Goal: Navigation & Orientation: Find specific page/section

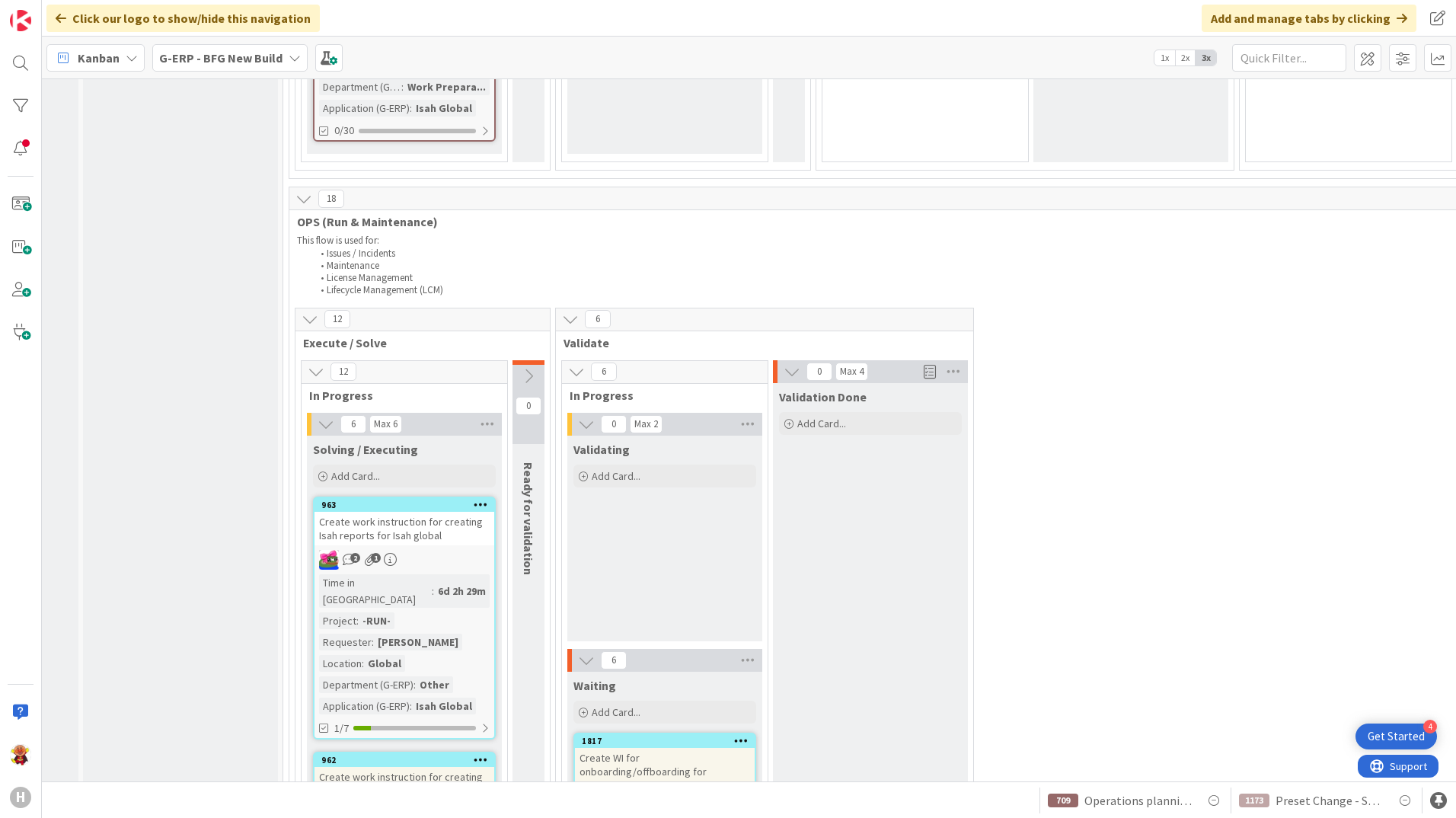
scroll to position [2947, 164]
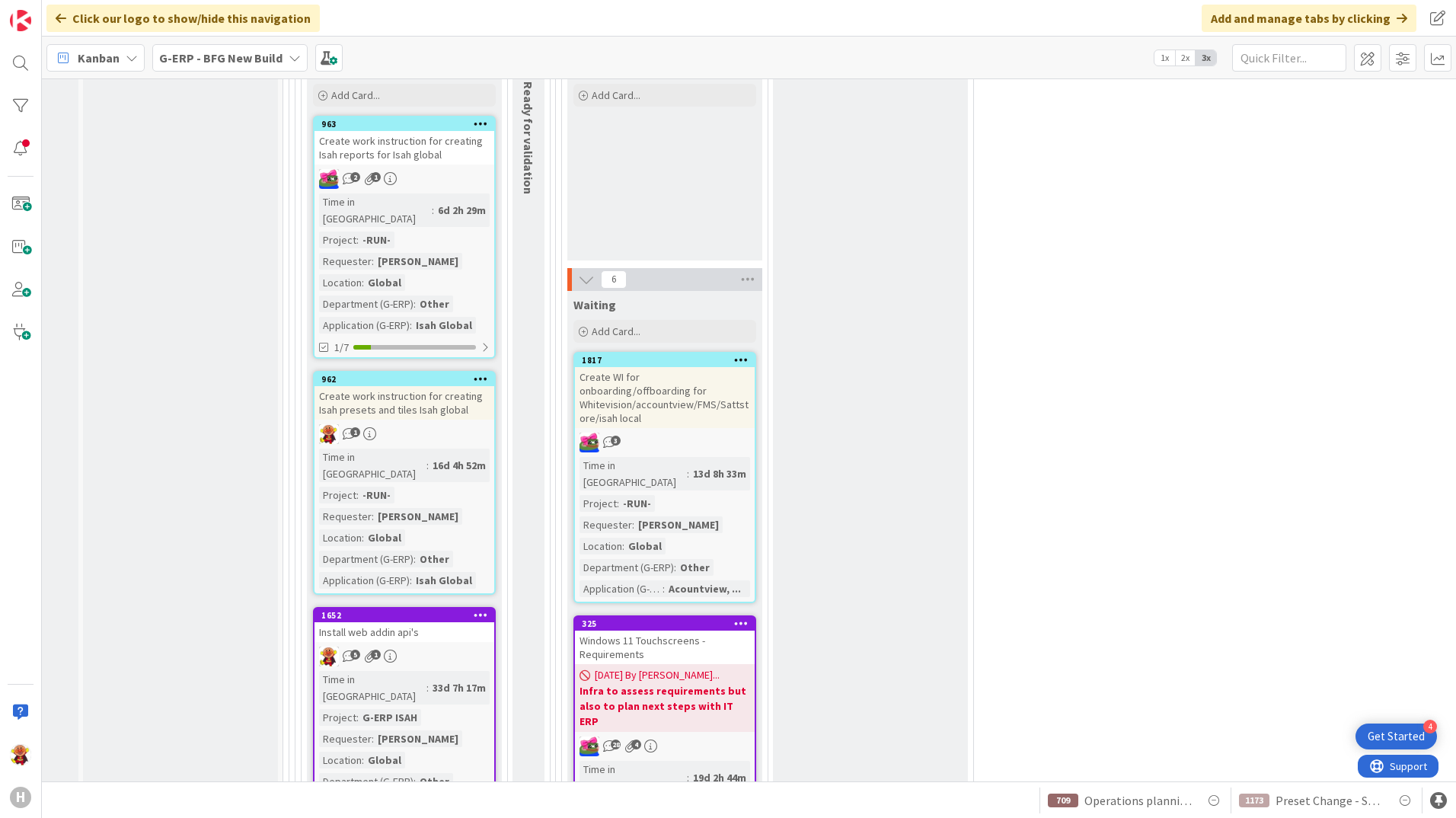
click at [463, 647] on div "5 1" at bounding box center [405, 657] width 180 height 20
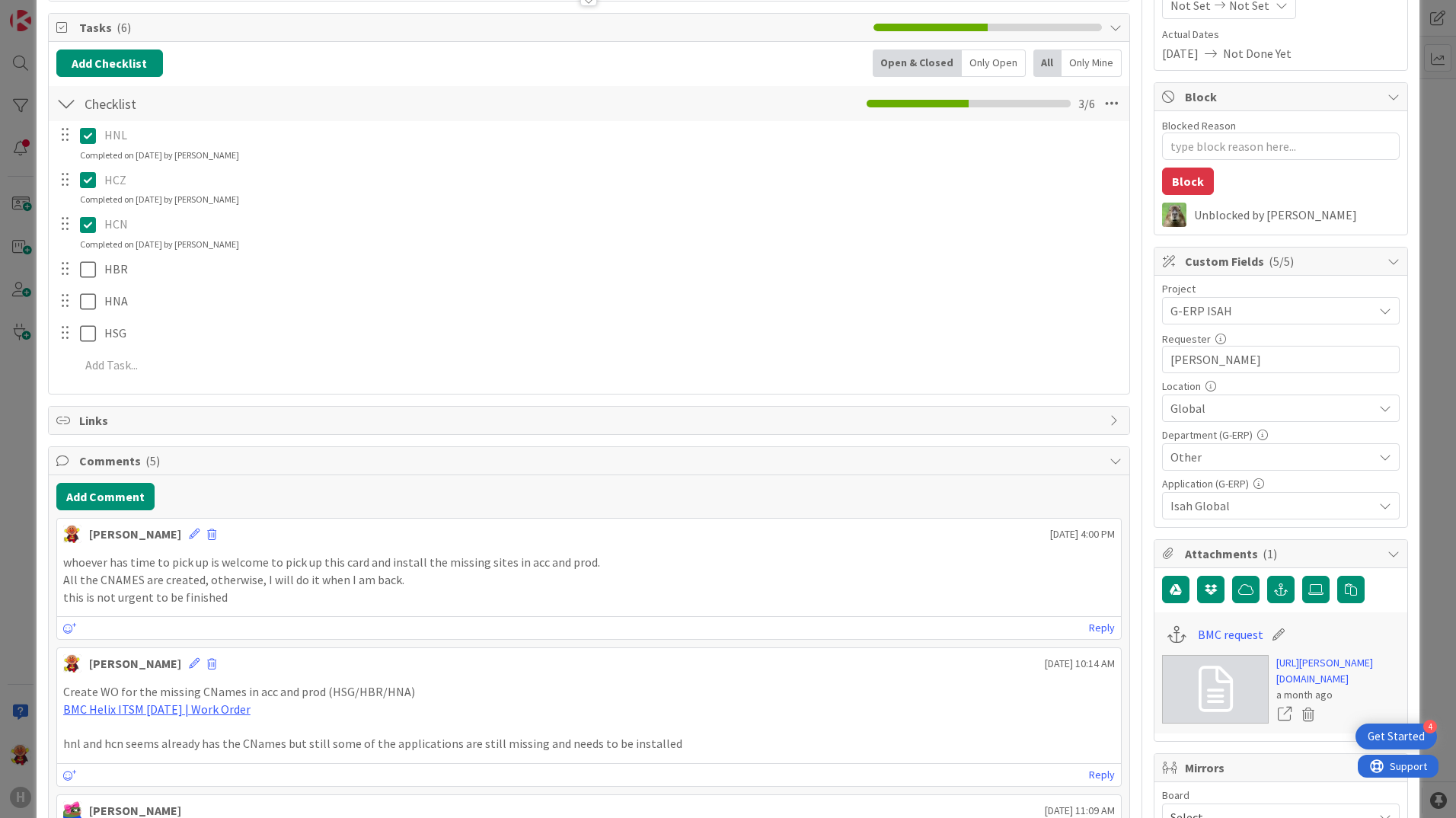
scroll to position [229, 0]
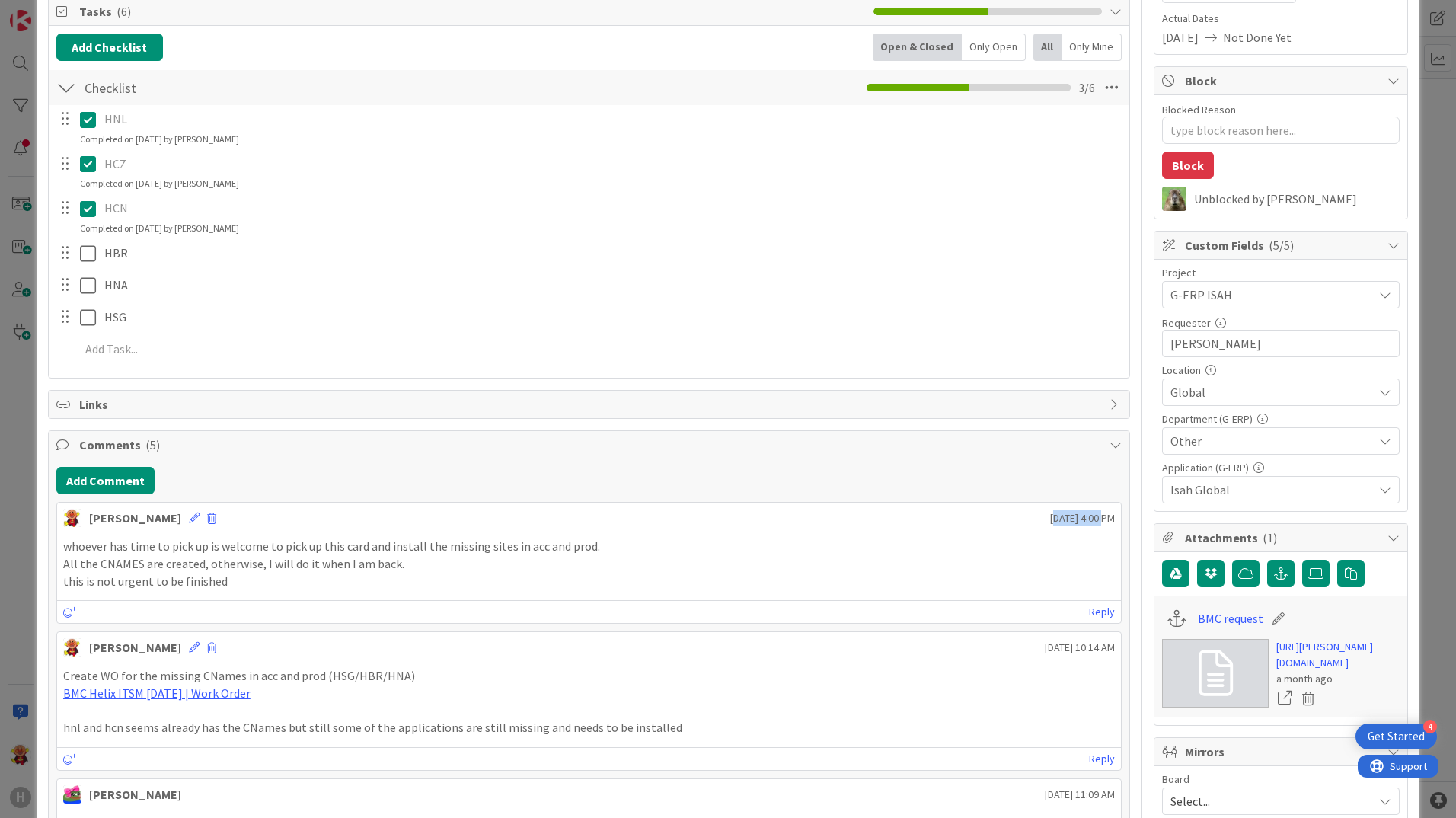
drag, startPoint x: 986, startPoint y: 517, endPoint x: 1044, endPoint y: 512, distance: 58.2
click at [1050, 512] on span "[DATE] 4:00 PM" at bounding box center [1082, 518] width 65 height 16
click at [191, 699] on link "BMC Helix ITSM [DATE] | Work Order" at bounding box center [157, 694] width 188 height 15
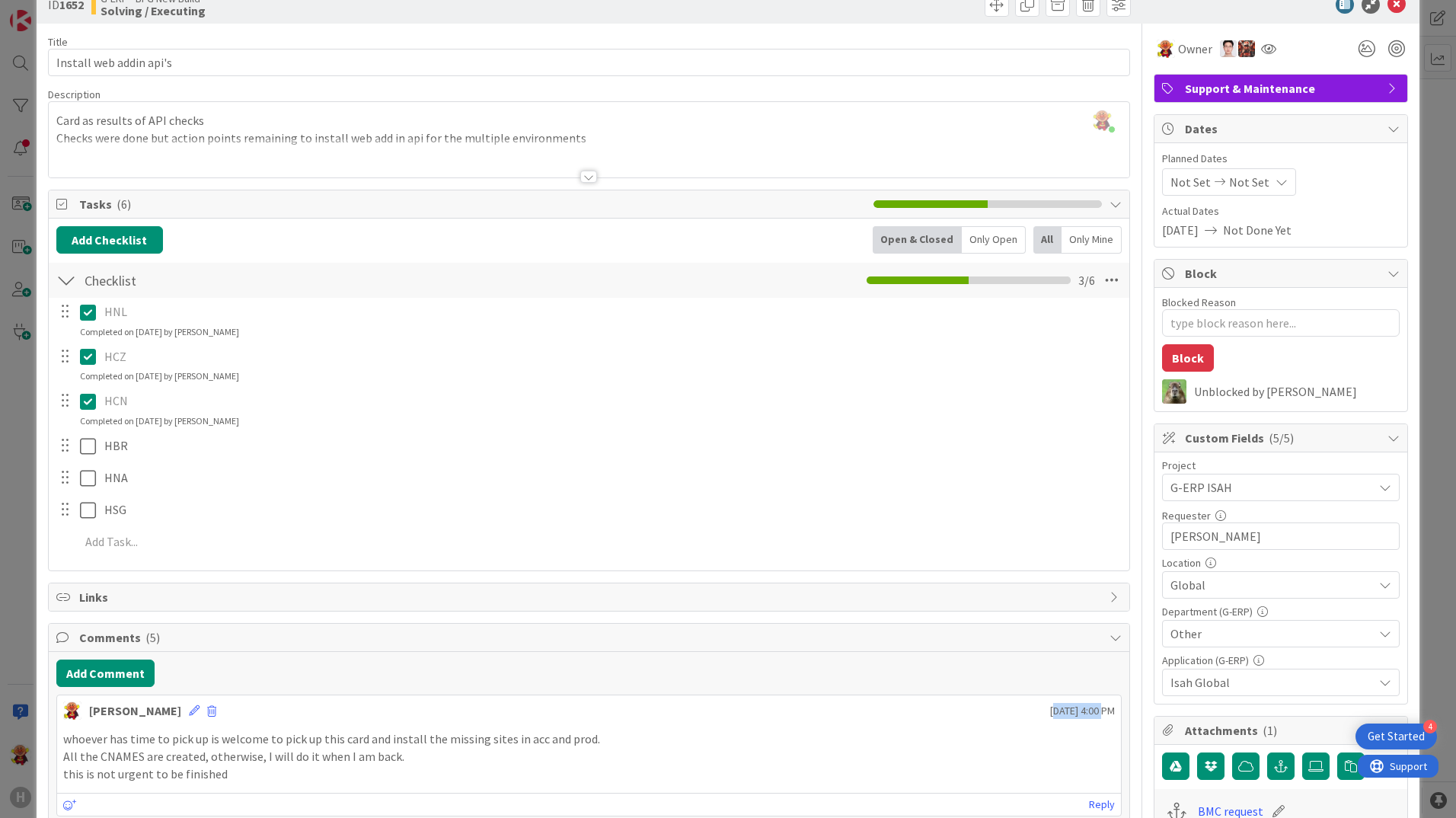
scroll to position [0, 0]
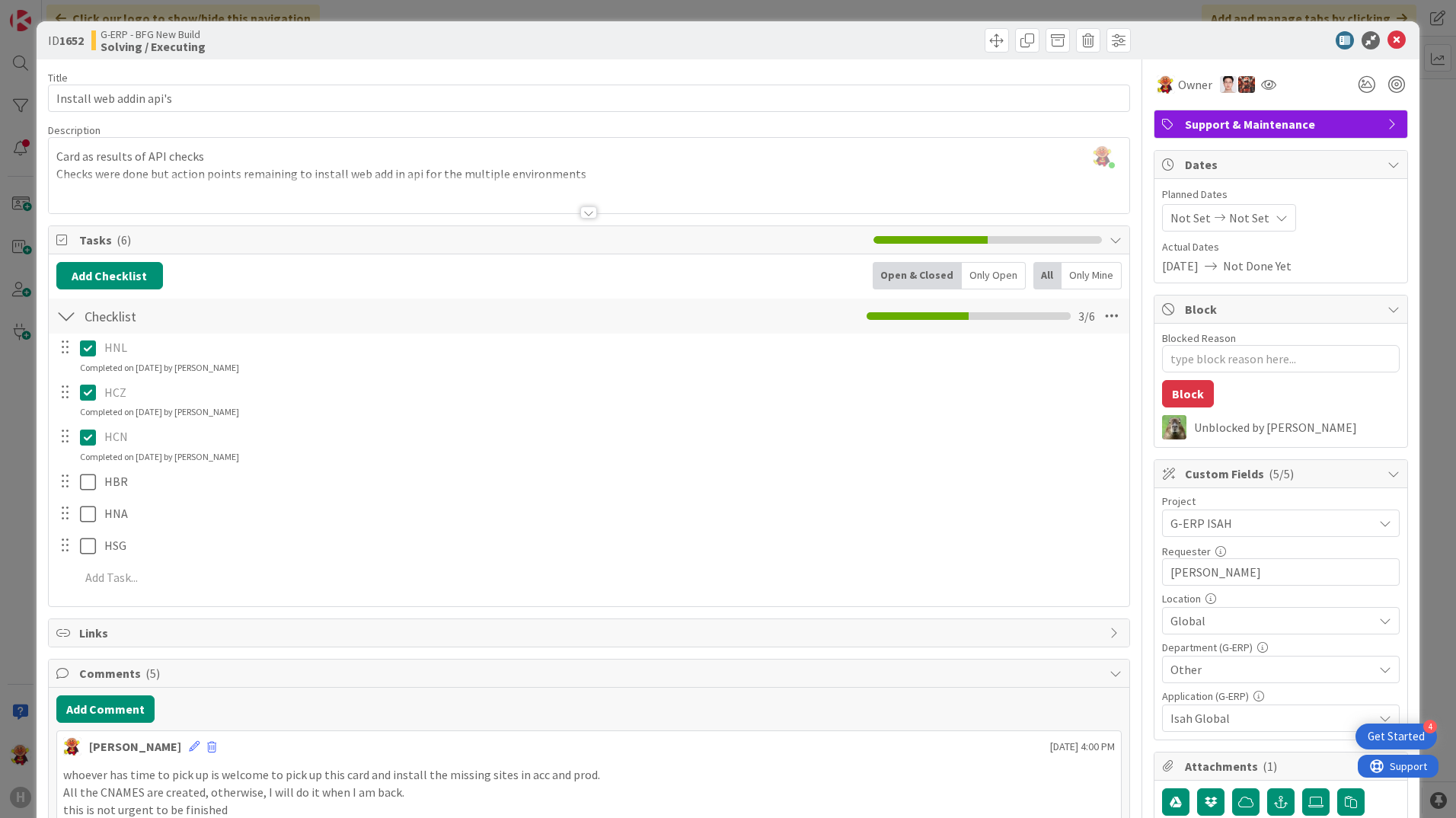
click at [1374, 41] on div at bounding box center [1274, 40] width 269 height 18
click at [1388, 41] on icon at bounding box center [1396, 40] width 18 height 18
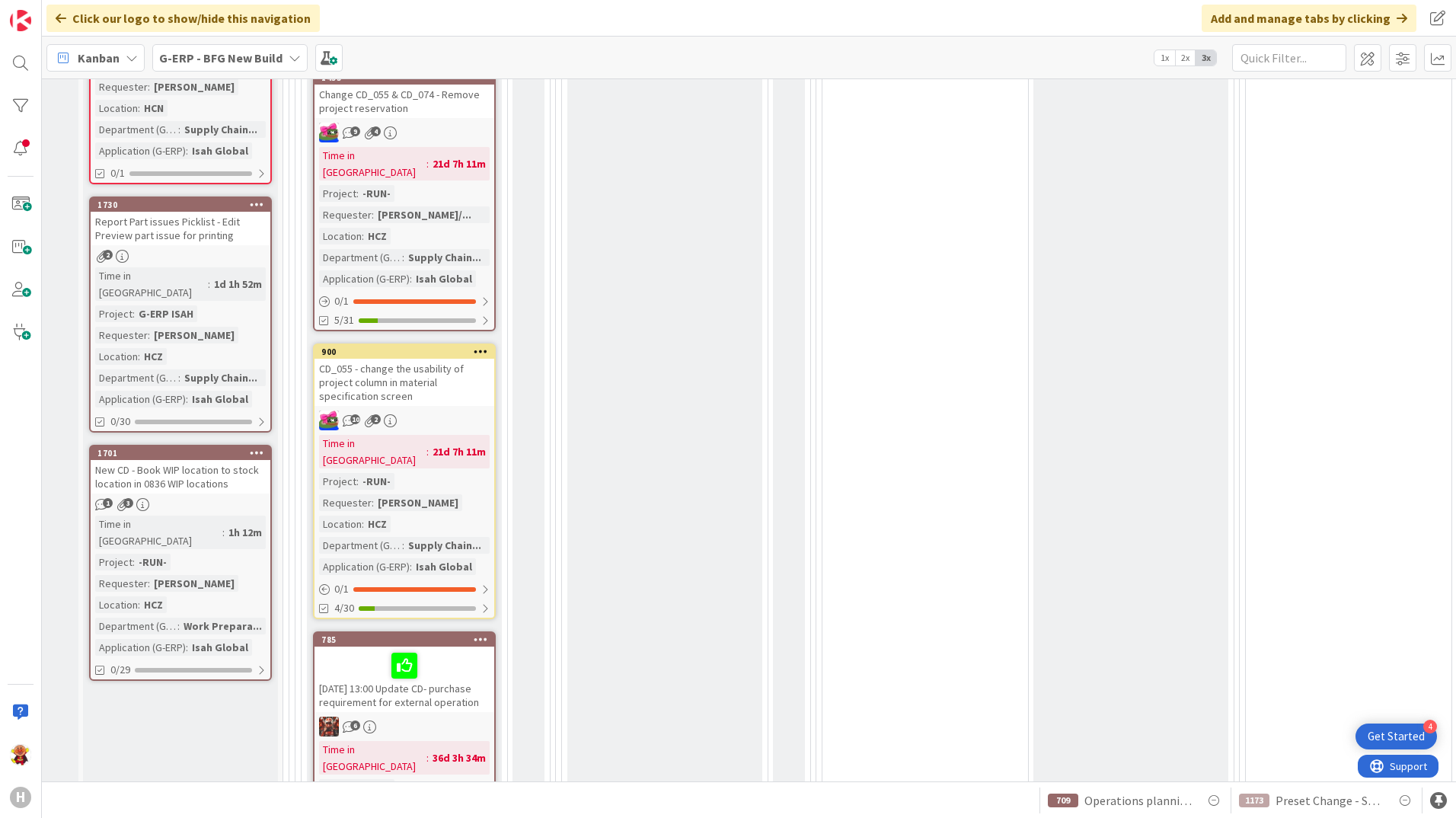
scroll to position [1727, 164]
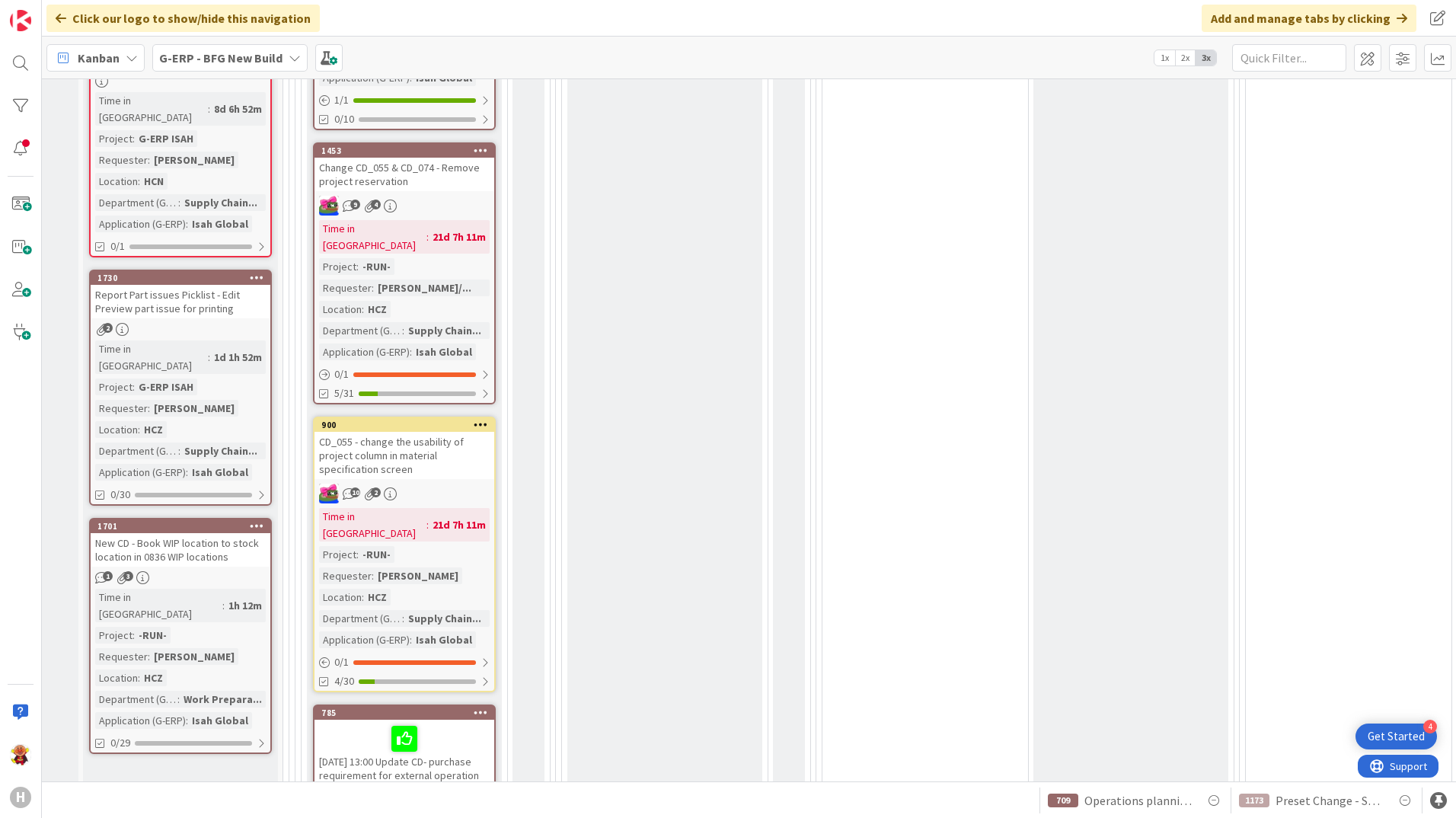
click at [473, 790] on div "6" at bounding box center [405, 800] width 180 height 20
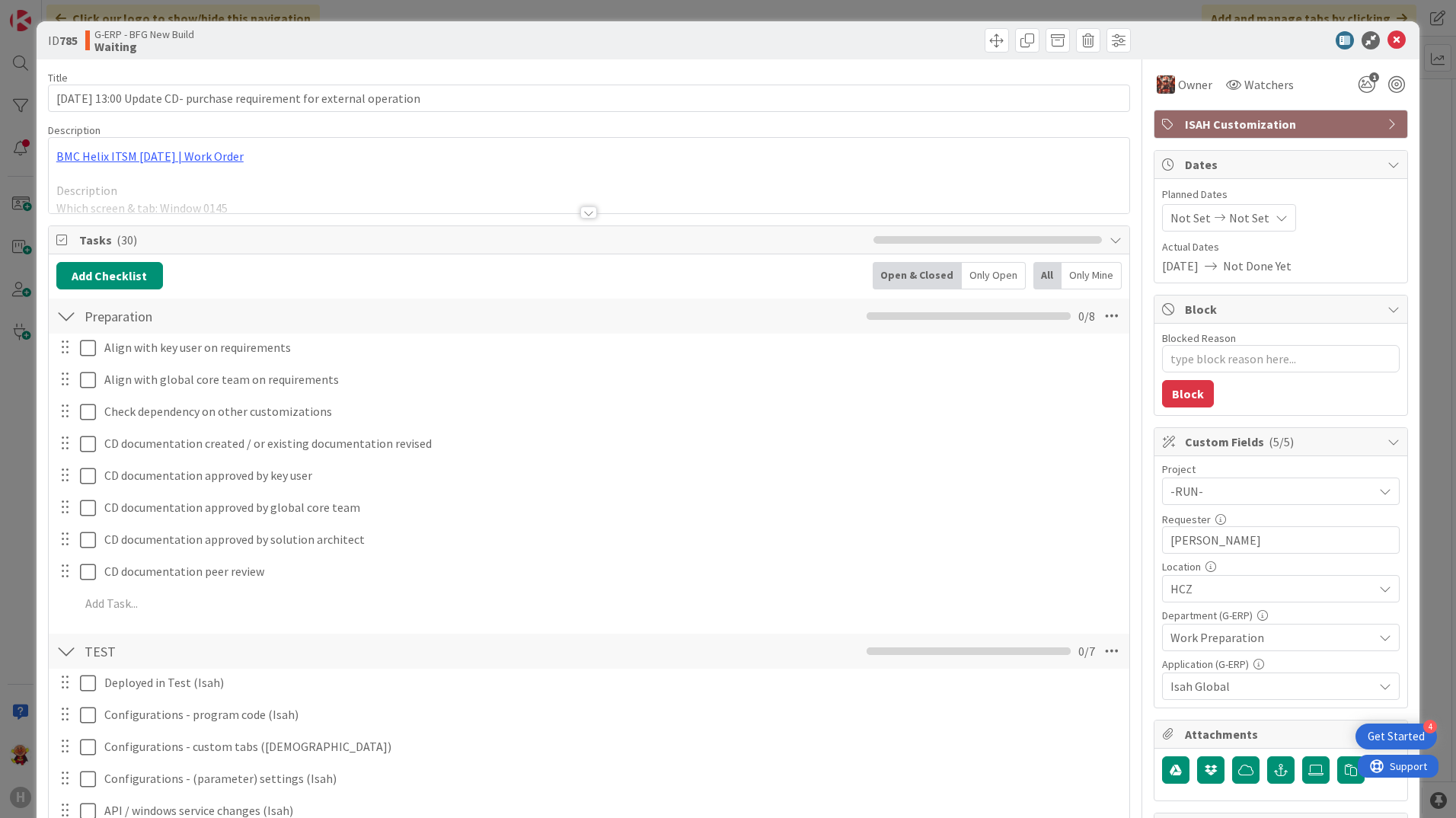
type textarea "x"
click at [581, 212] on div at bounding box center [589, 213] width 17 height 12
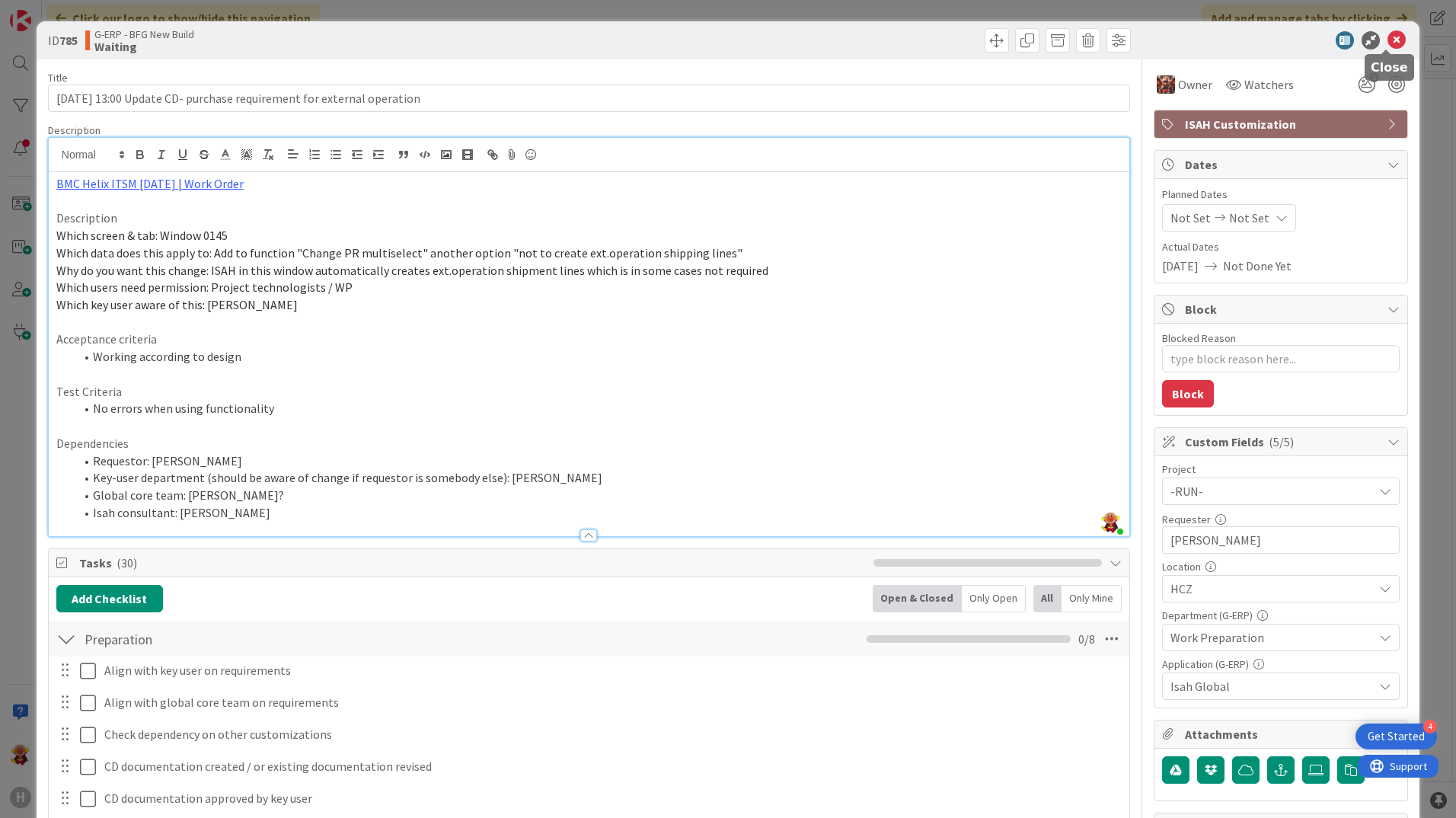
click at [1388, 43] on icon at bounding box center [1396, 40] width 18 height 18
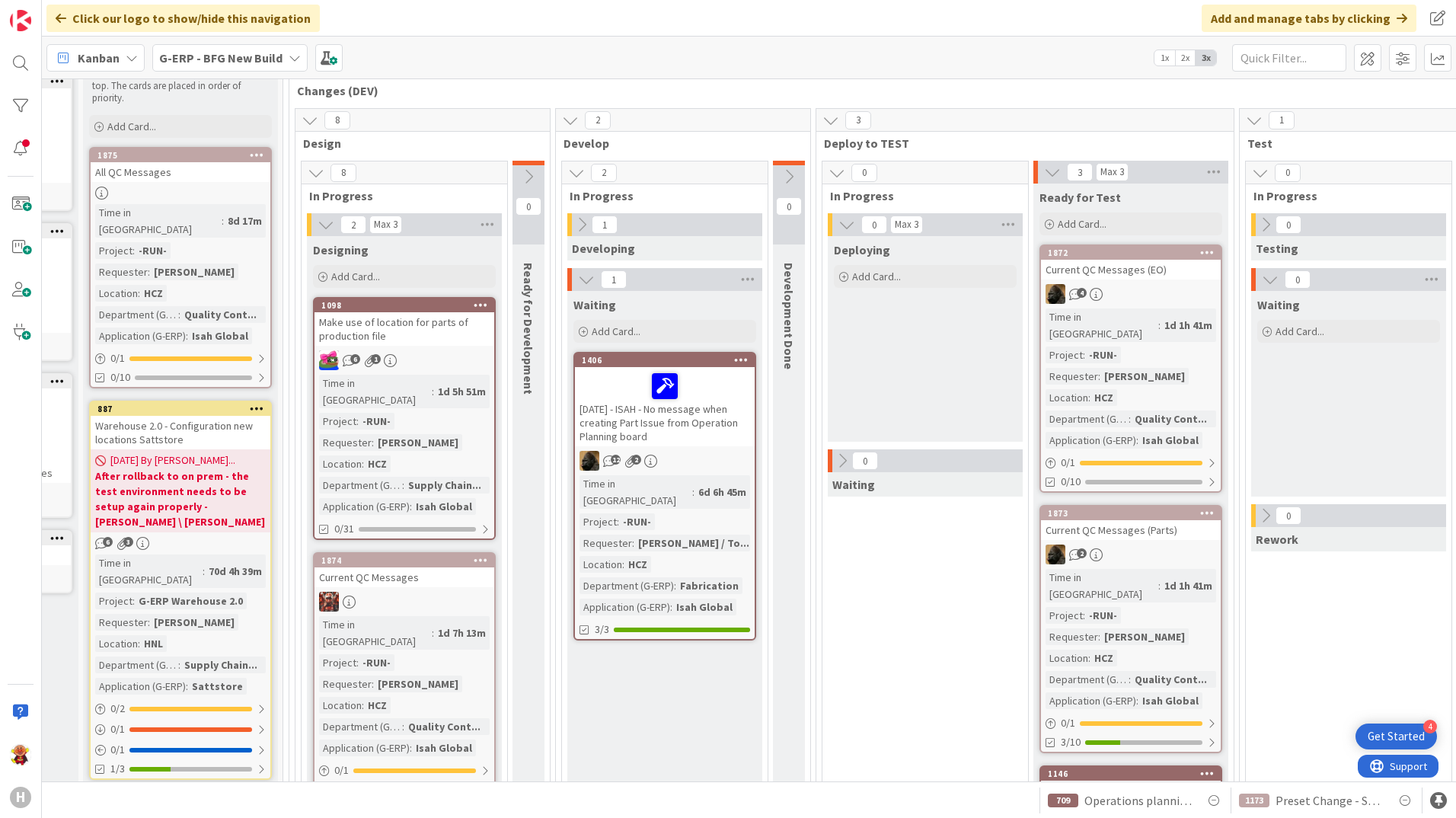
scroll to position [0, 164]
